Goal: Obtain resource: Obtain resource

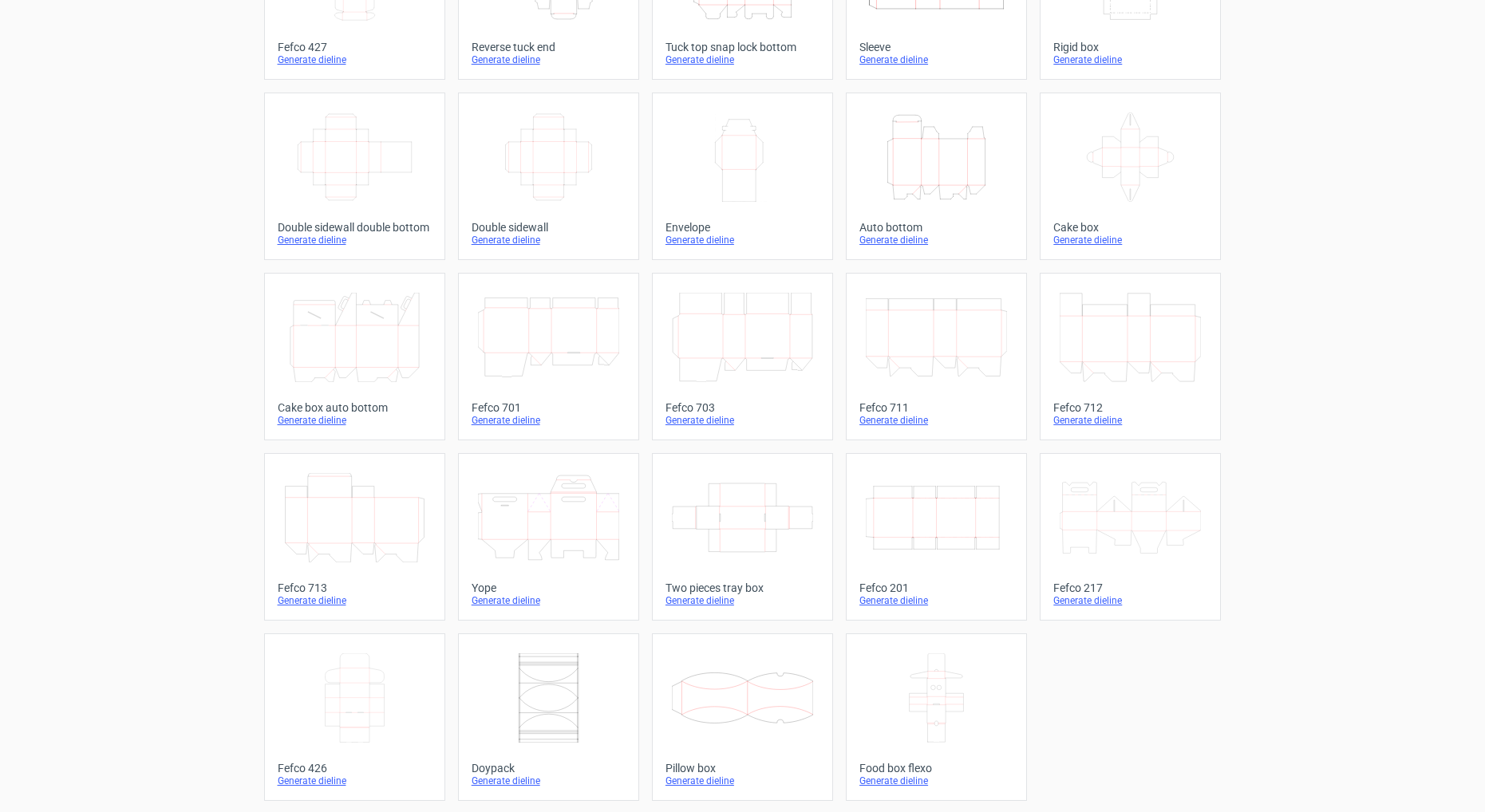
scroll to position [185, 0]
click at [775, 685] on icon at bounding box center [742, 696] width 141 height 89
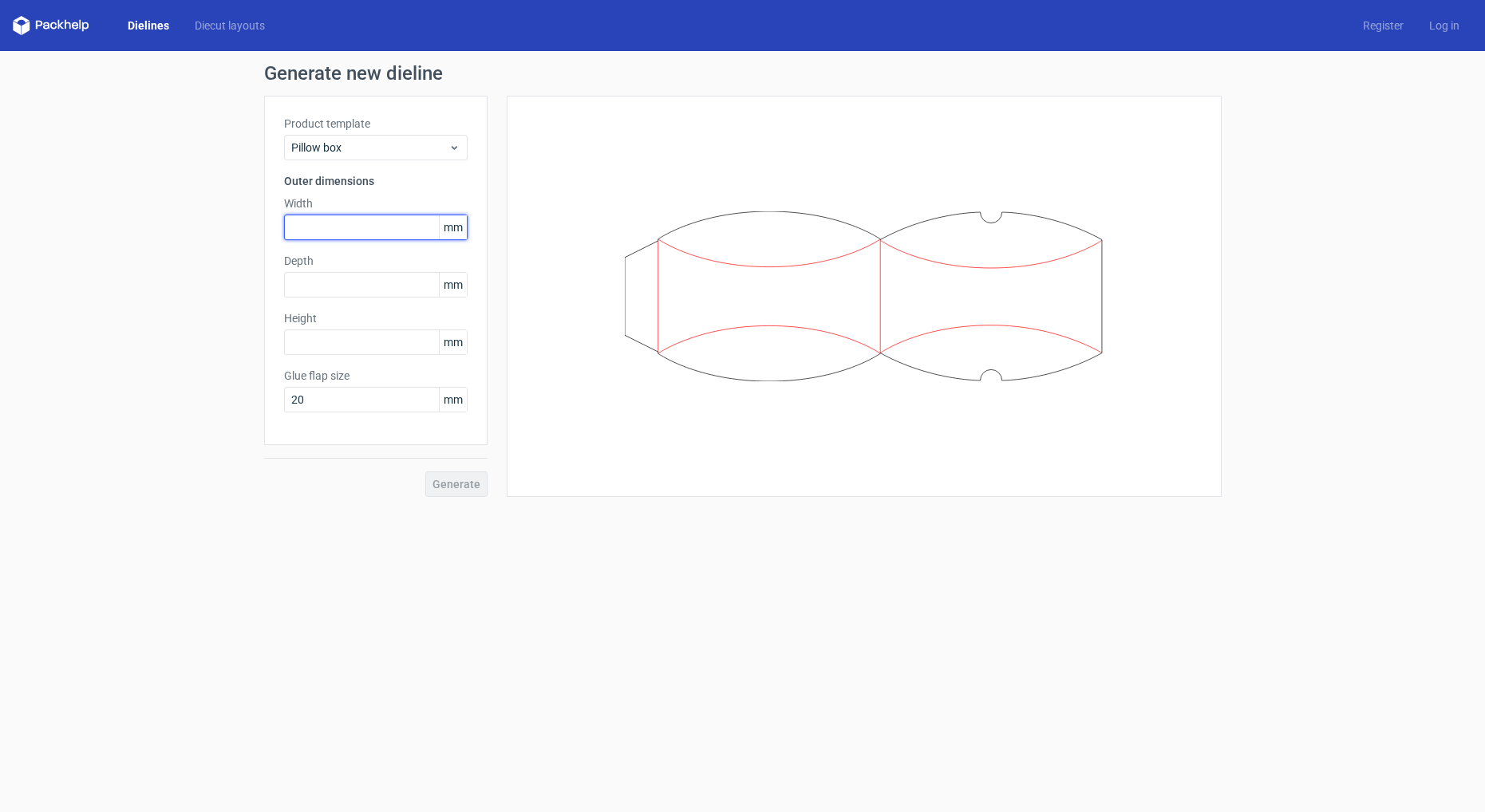
click at [351, 228] on input "text" at bounding box center [376, 228] width 184 height 25
type input "104"
type input "150"
type input "15"
click at [454, 473] on div "Generate" at bounding box center [375, 471] width 223 height 52
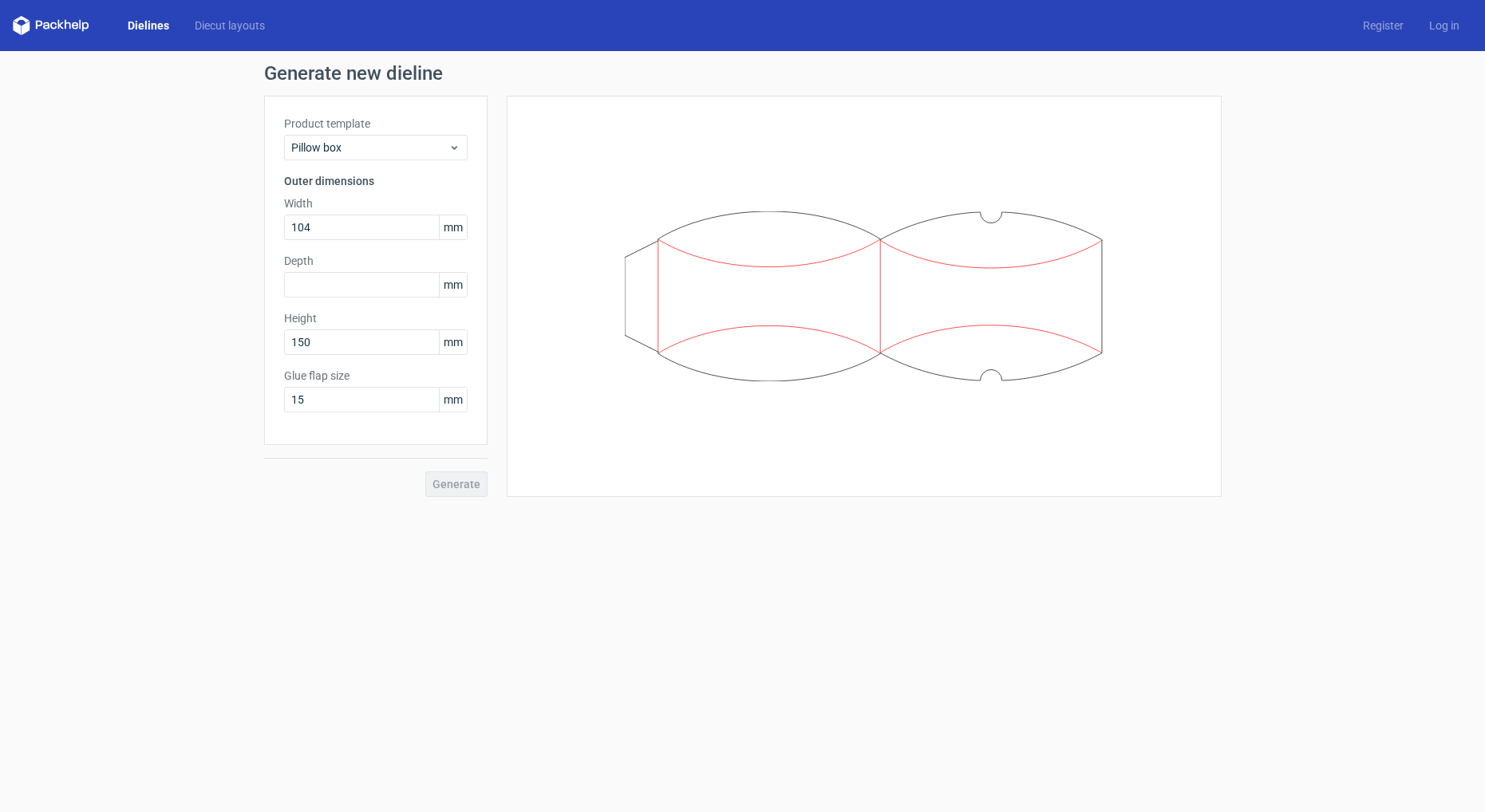
click at [453, 483] on div "Generate" at bounding box center [375, 471] width 223 height 52
click at [360, 286] on input "text" at bounding box center [376, 285] width 184 height 25
type input "150"
click at [454, 482] on span "Generate" at bounding box center [456, 484] width 48 height 11
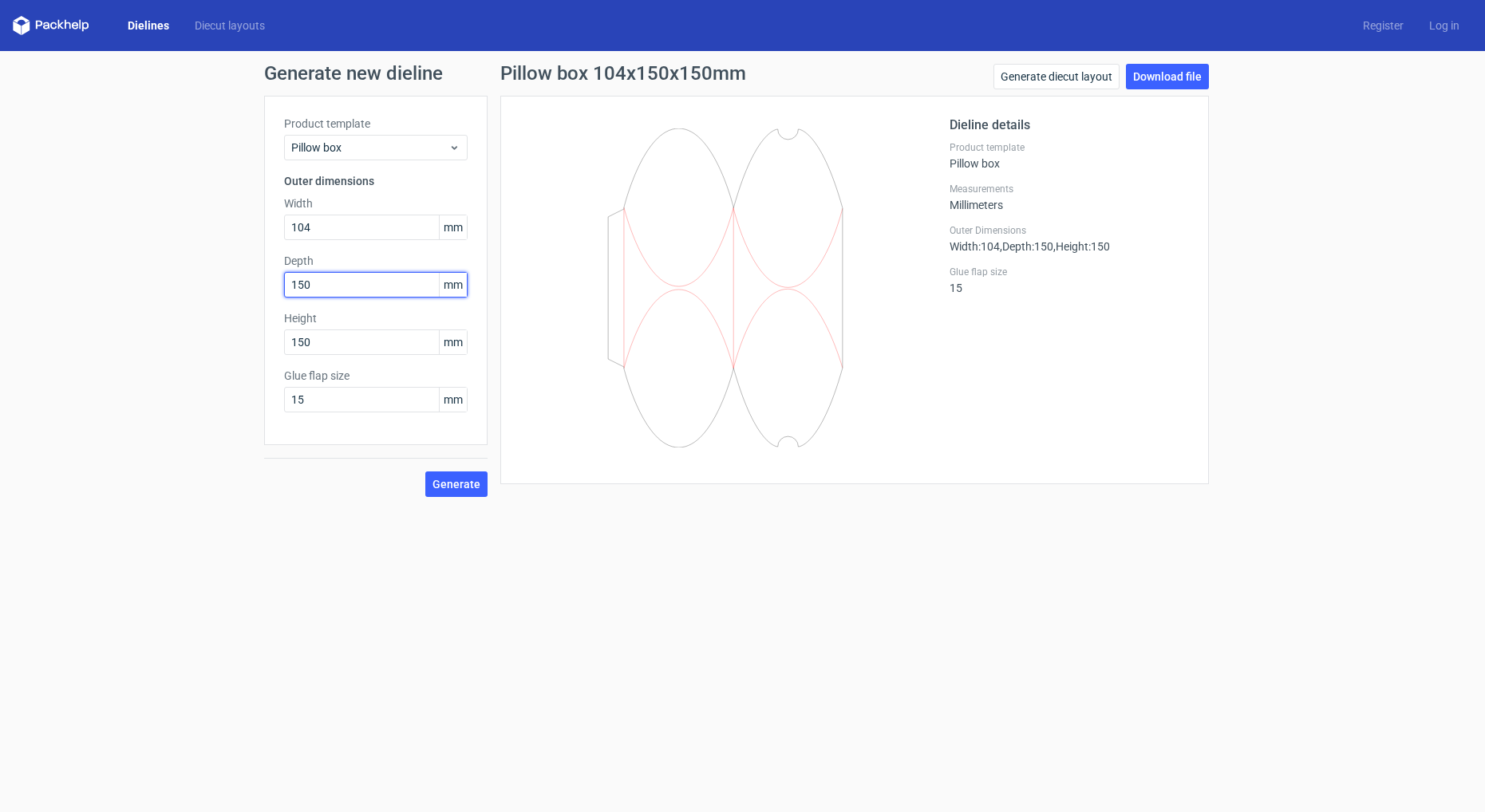
drag, startPoint x: 345, startPoint y: 286, endPoint x: 237, endPoint y: 269, distance: 109.3
click at [237, 269] on div "Generate new dieline Product template Pillow box Outer dimensions Width 104 mm …" at bounding box center [742, 280] width 1485 height 459
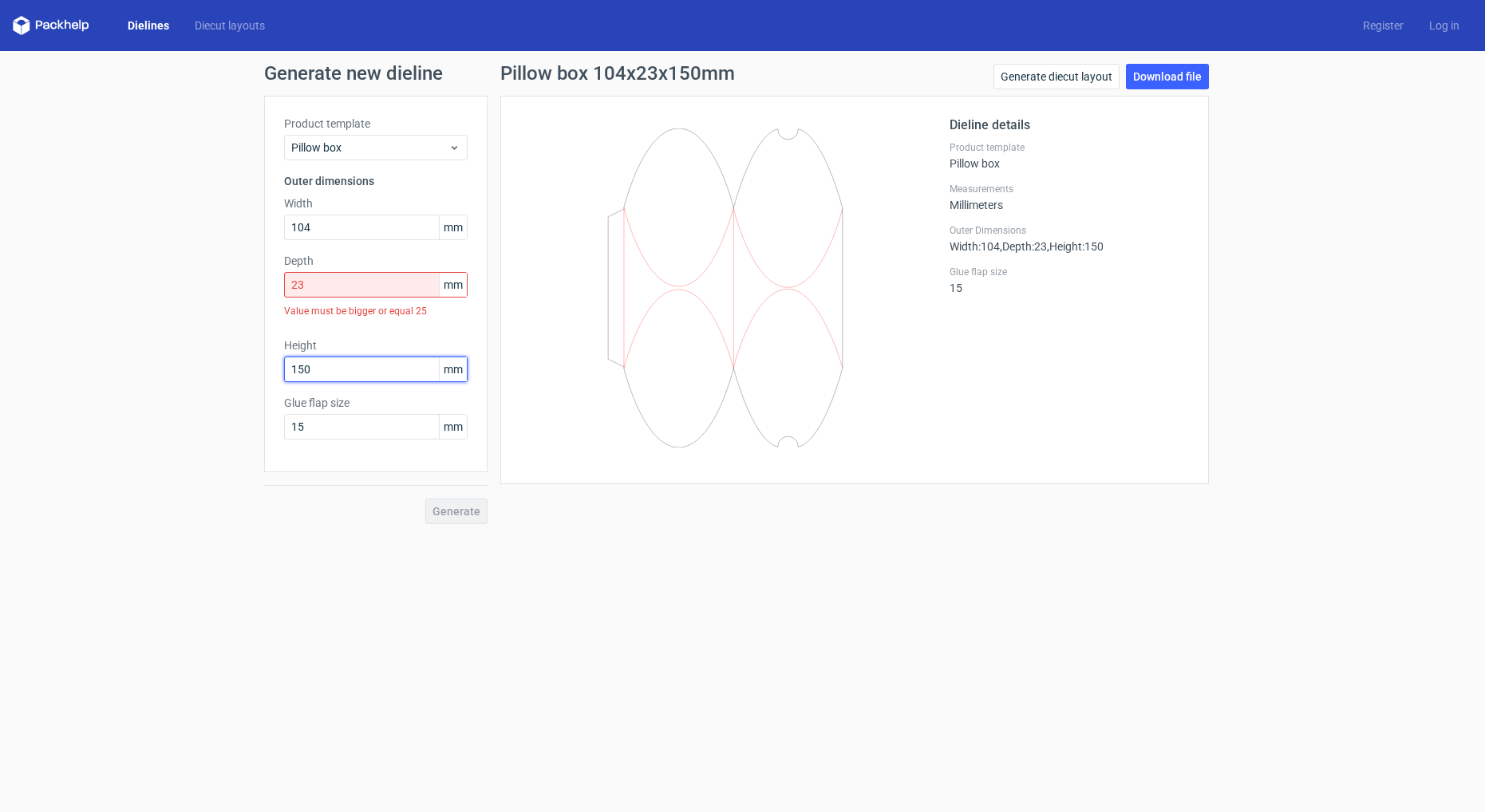
click at [369, 354] on div "Height 150 mm" at bounding box center [376, 360] width 184 height 45
drag, startPoint x: 306, startPoint y: 283, endPoint x: 249, endPoint y: 276, distance: 57.4
click at [249, 276] on div "Generate new dieline Product template Pillow box Outer dimensions Width 104 mm …" at bounding box center [742, 294] width 1485 height 486
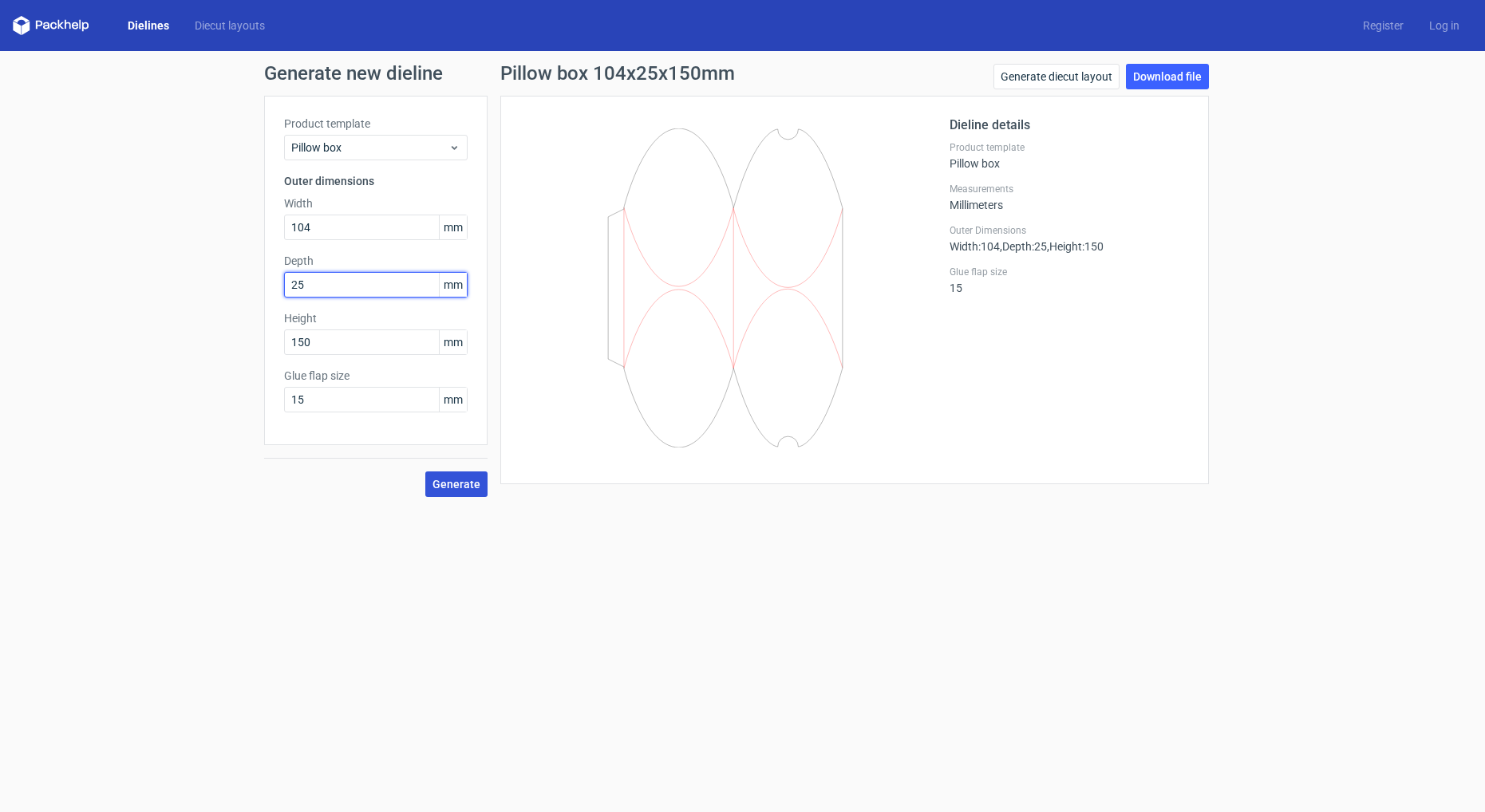
type input "25"
click at [459, 479] on span "Generate" at bounding box center [456, 484] width 48 height 11
click at [1154, 77] on link "Download file" at bounding box center [1167, 76] width 83 height 25
click at [774, 147] on icon at bounding box center [726, 282] width 385 height 308
click at [1167, 66] on link "Download file" at bounding box center [1167, 76] width 83 height 25
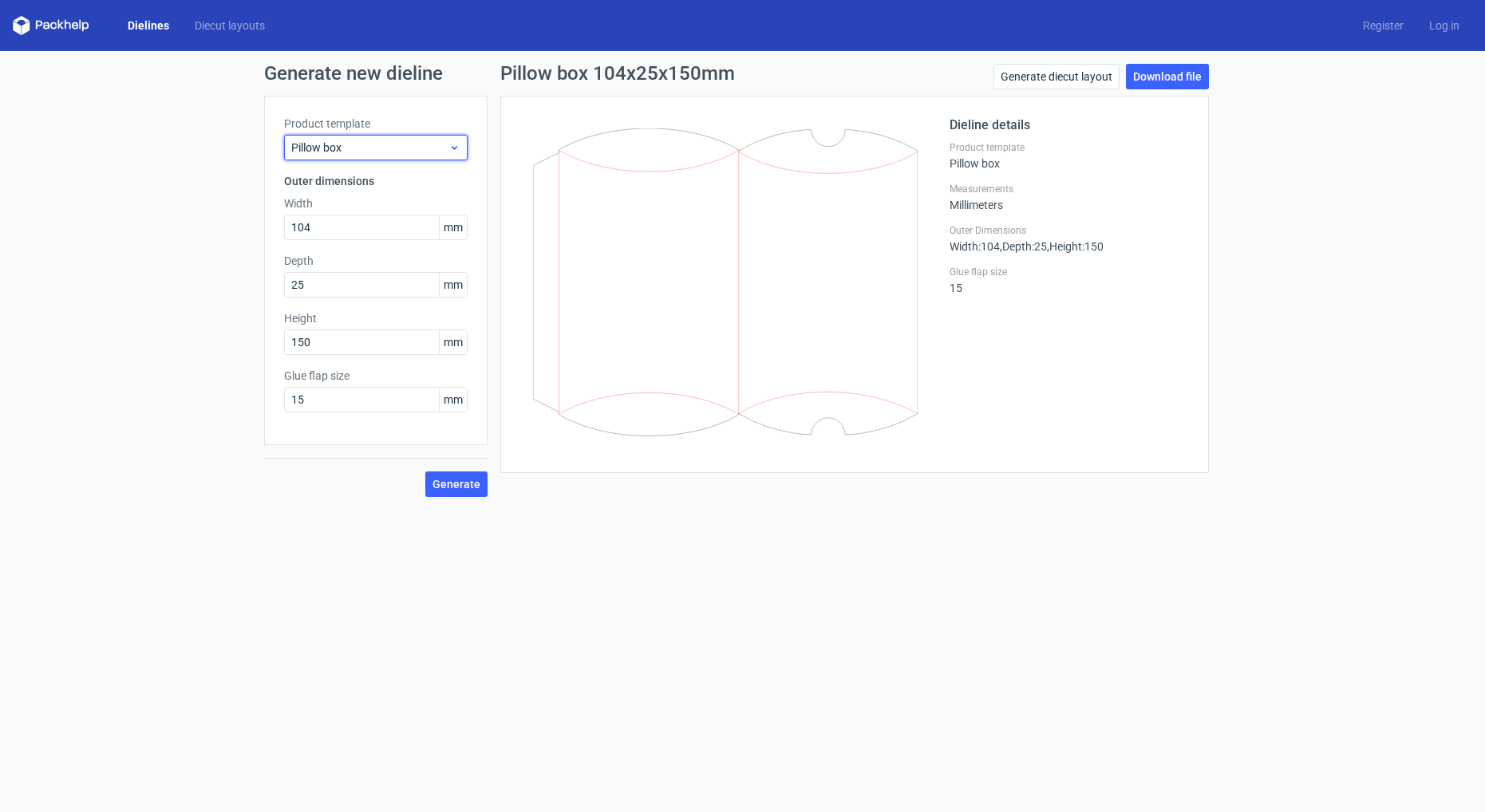
click at [419, 145] on span "Pillow box" at bounding box center [370, 147] width 158 height 16
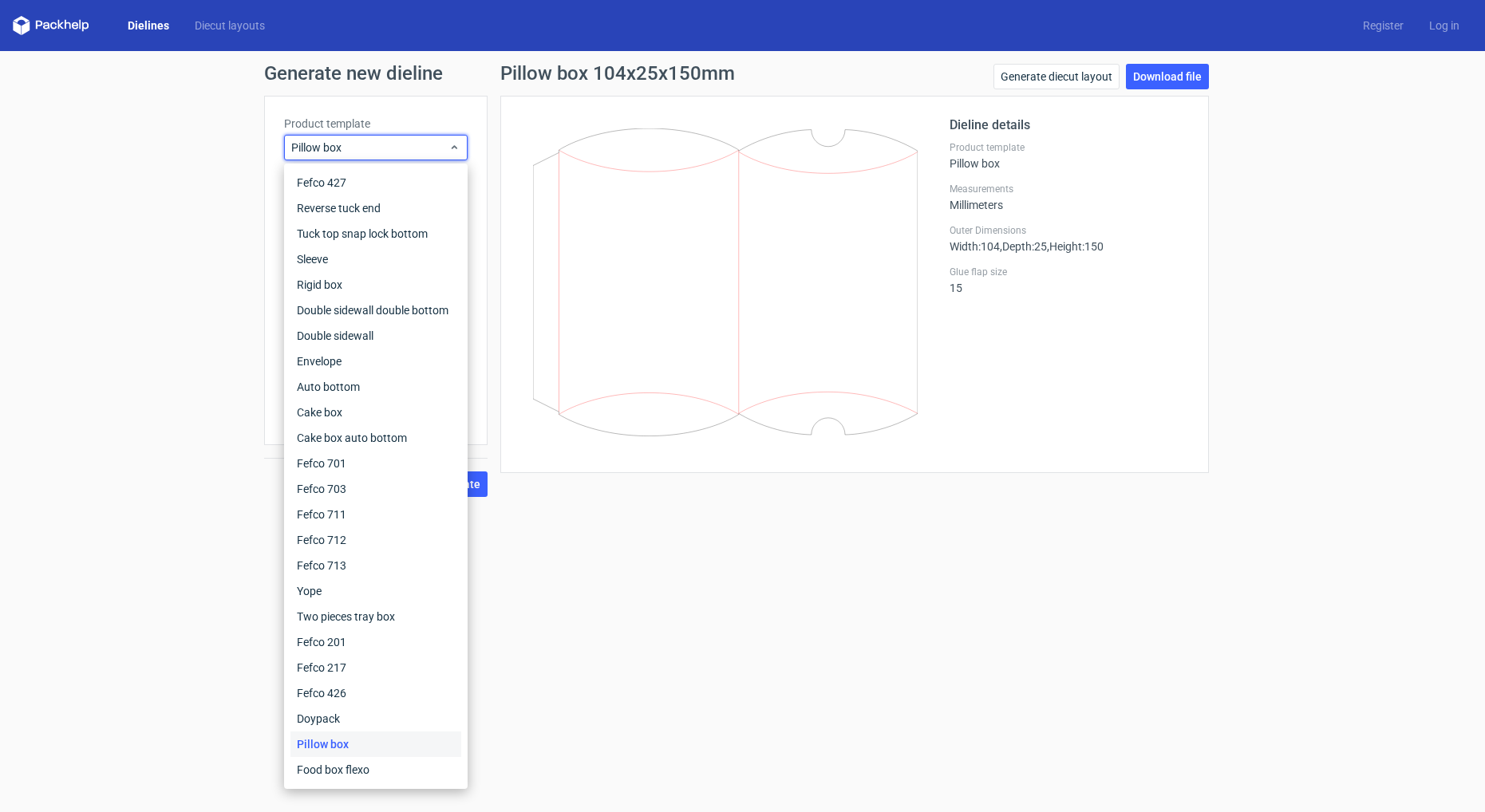
click at [121, 252] on div "Generate new dieline Product template Pillow box Outer dimensions Width 104 mm …" at bounding box center [742, 280] width 1485 height 459
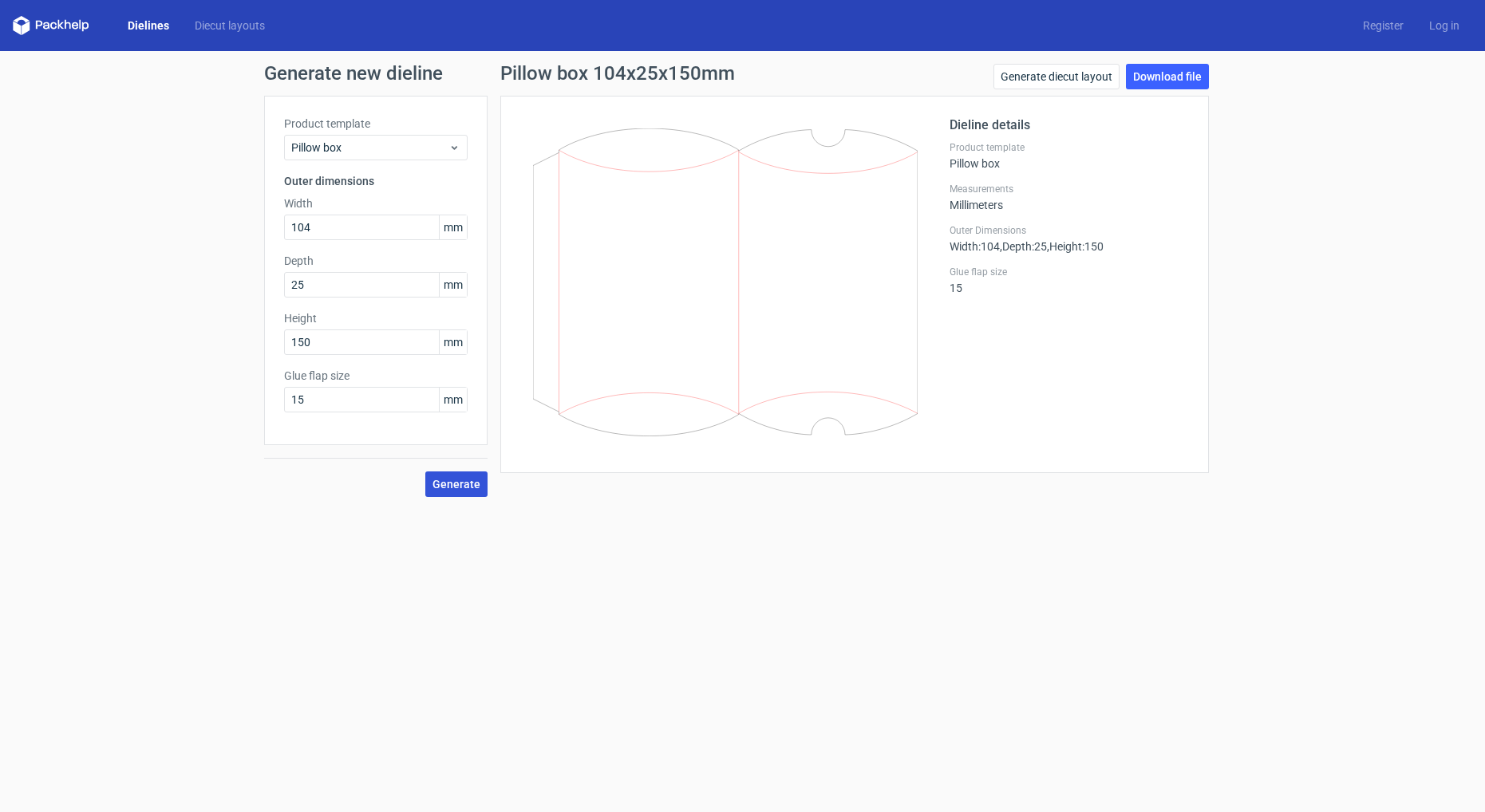
click at [463, 483] on span "Generate" at bounding box center [456, 484] width 48 height 11
click at [1084, 75] on link "Generate diecut layout" at bounding box center [1056, 76] width 126 height 25
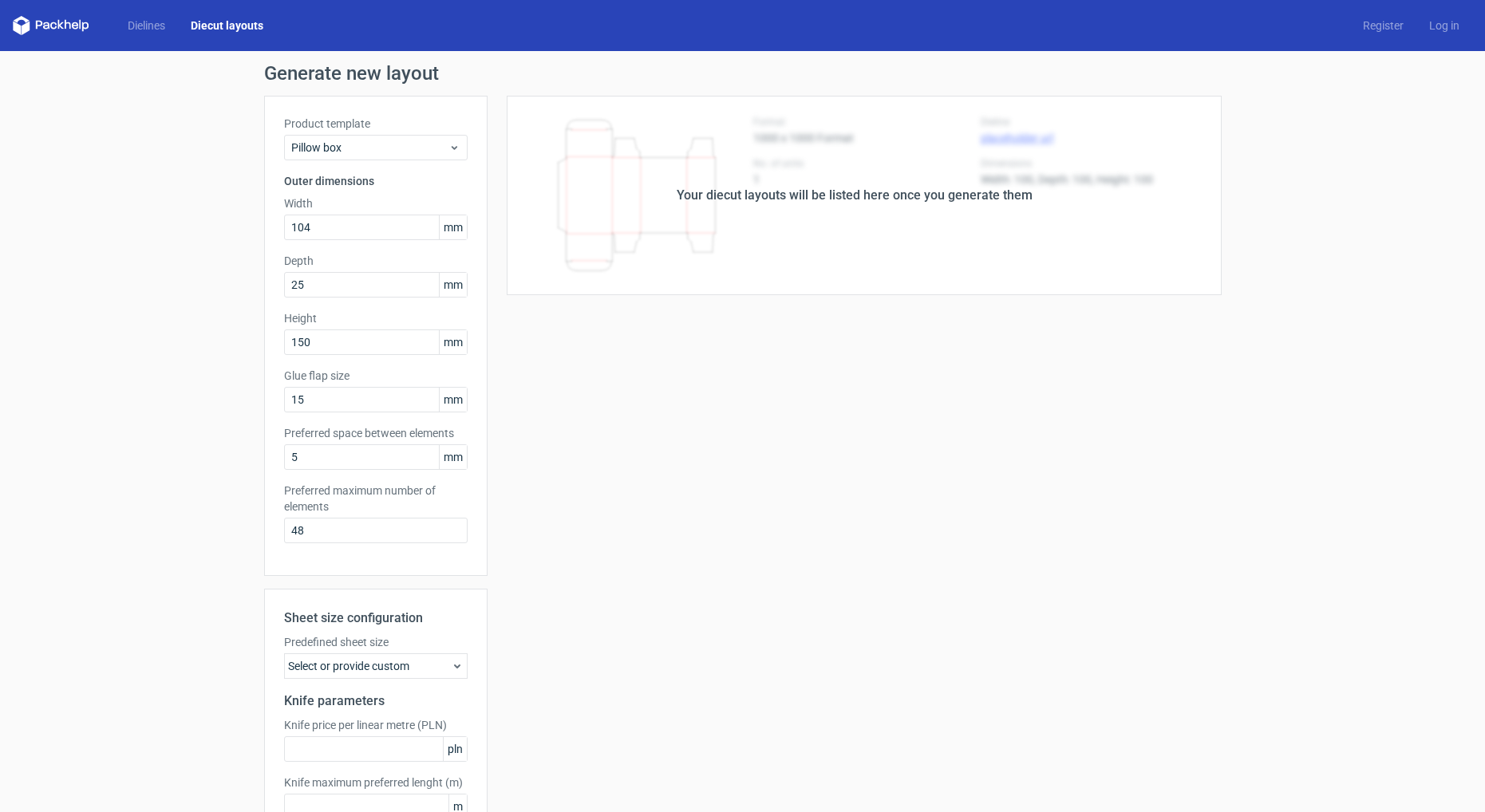
click at [976, 201] on div "Your diecut layouts will be listed here once you generate them" at bounding box center [854, 195] width 356 height 19
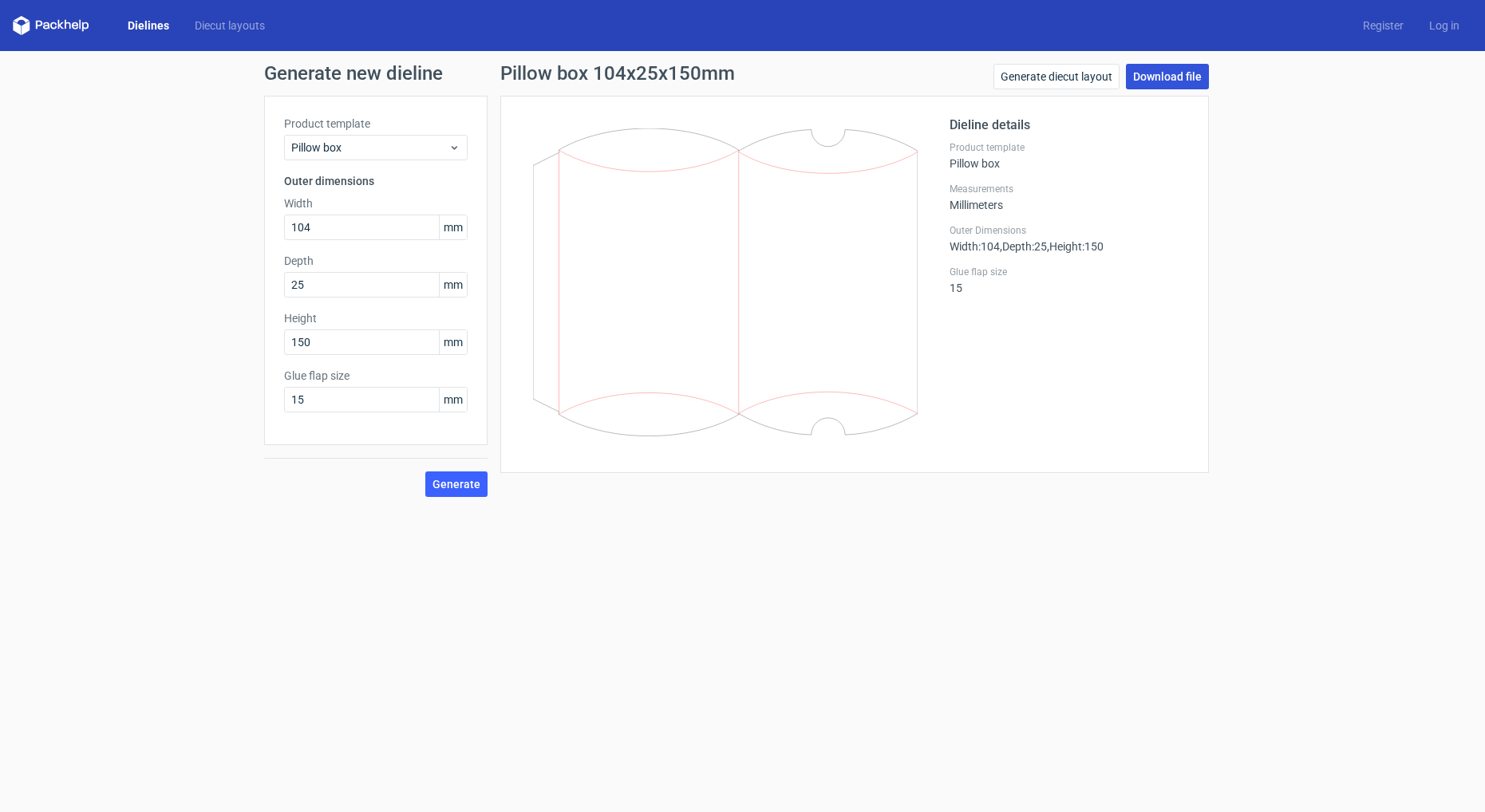
click at [1184, 76] on link "Download file" at bounding box center [1167, 76] width 83 height 25
drag, startPoint x: 574, startPoint y: 216, endPoint x: 717, endPoint y: 223, distance: 143.2
click at [717, 223] on icon at bounding box center [726, 282] width 385 height 308
drag, startPoint x: 629, startPoint y: 143, endPoint x: 644, endPoint y: 161, distance: 23.4
click at [635, 151] on icon at bounding box center [726, 282] width 385 height 308
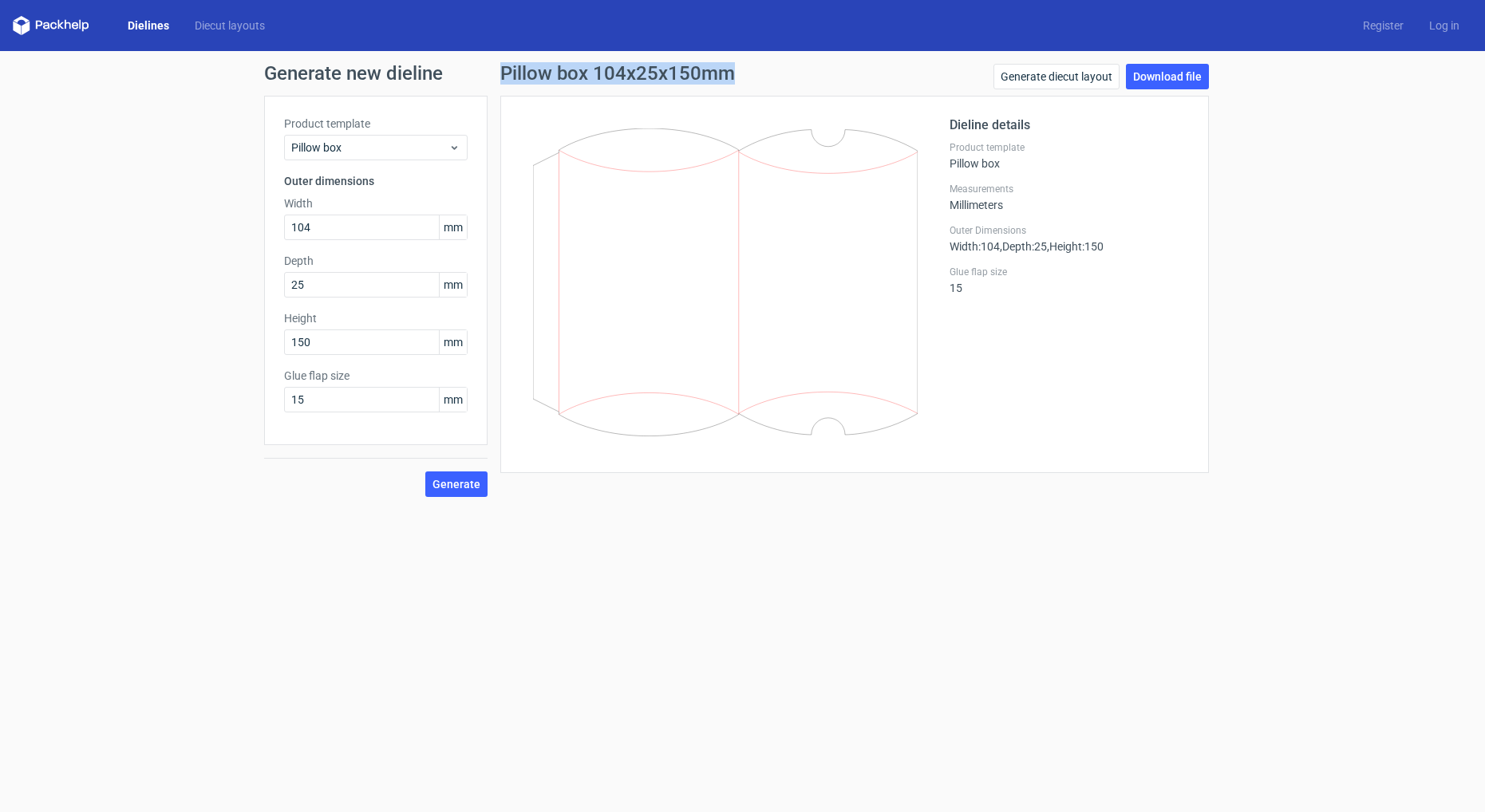
drag, startPoint x: 499, startPoint y: 73, endPoint x: 735, endPoint y: 72, distance: 236.0
click at [735, 72] on div "Pillow box 104x25x150mm Generate diecut layout Download file Dieline details Pr…" at bounding box center [855, 280] width 734 height 433
copy h1 "Pillow box 104x25x150mm"
